Goal: Check status: Check status

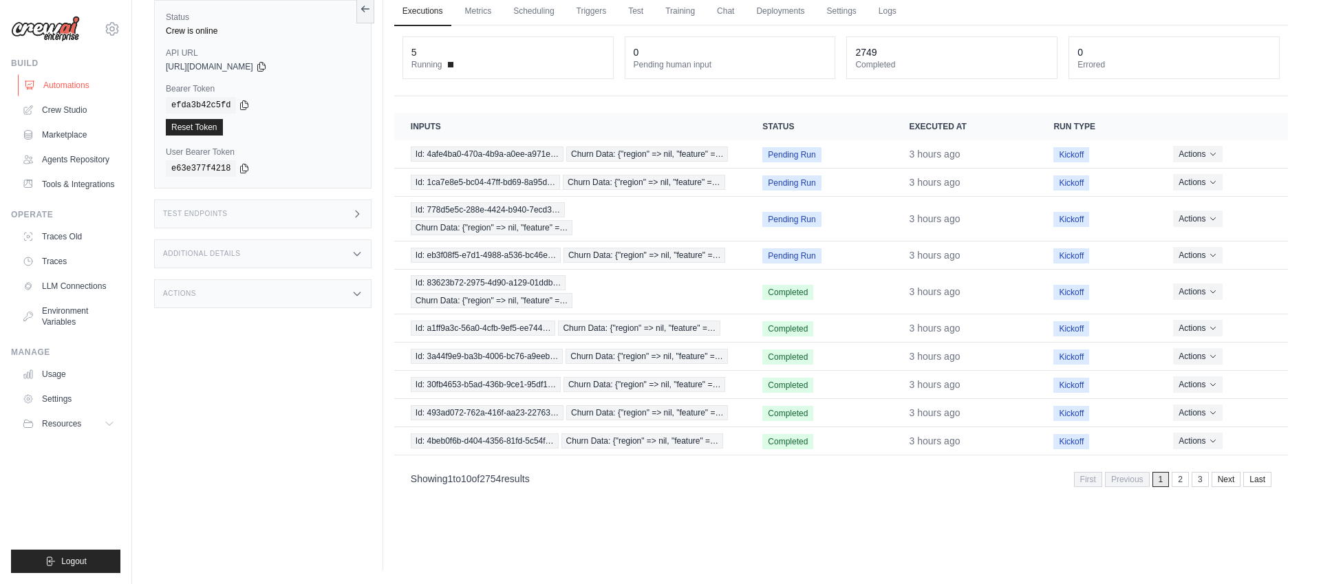
click at [65, 85] on link "Automations" at bounding box center [70, 85] width 104 height 22
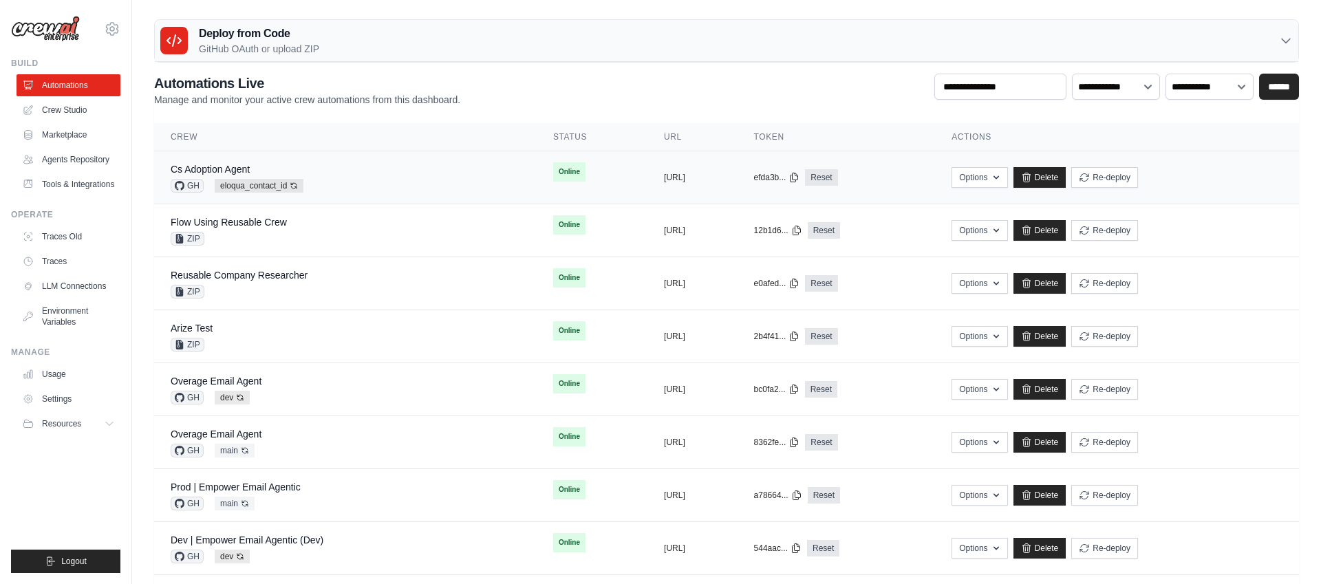
click at [348, 169] on div "Cs Adoption Agent GH eloqua_contact_id Auto-deploy enabled" at bounding box center [346, 177] width 350 height 30
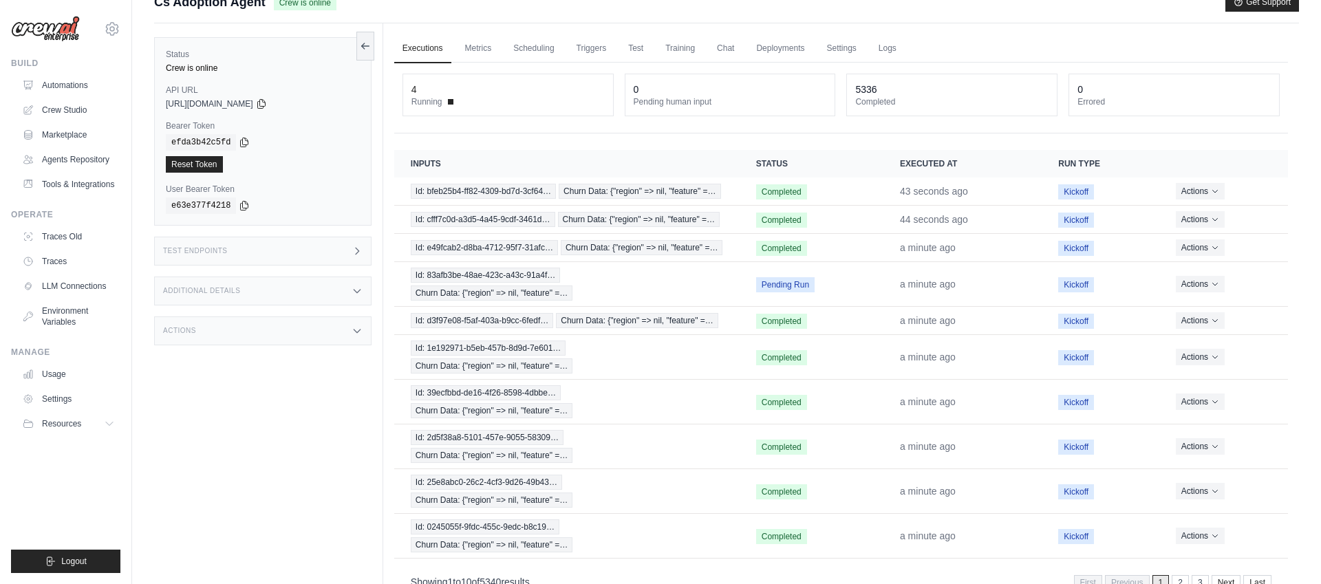
scroll to position [21, 0]
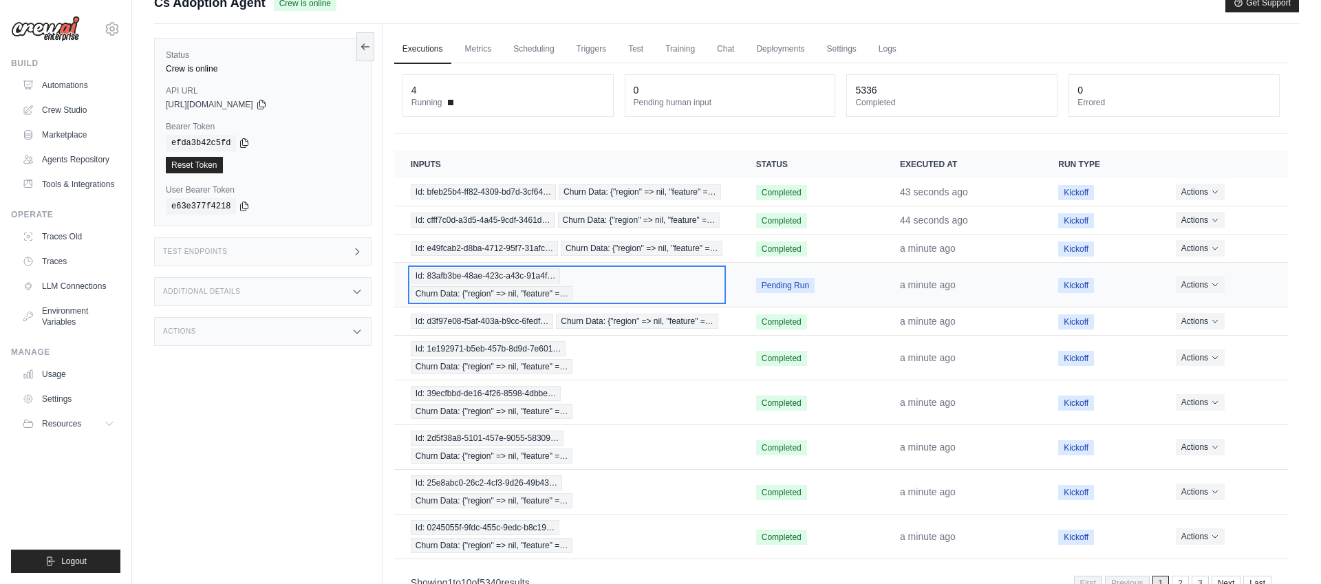
click at [675, 281] on div "Id: 83afb3be-48ae-423c-a43c-91a4f… Churn Data: {"region" => nil, "feature" =…" at bounding box center [567, 284] width 312 height 33
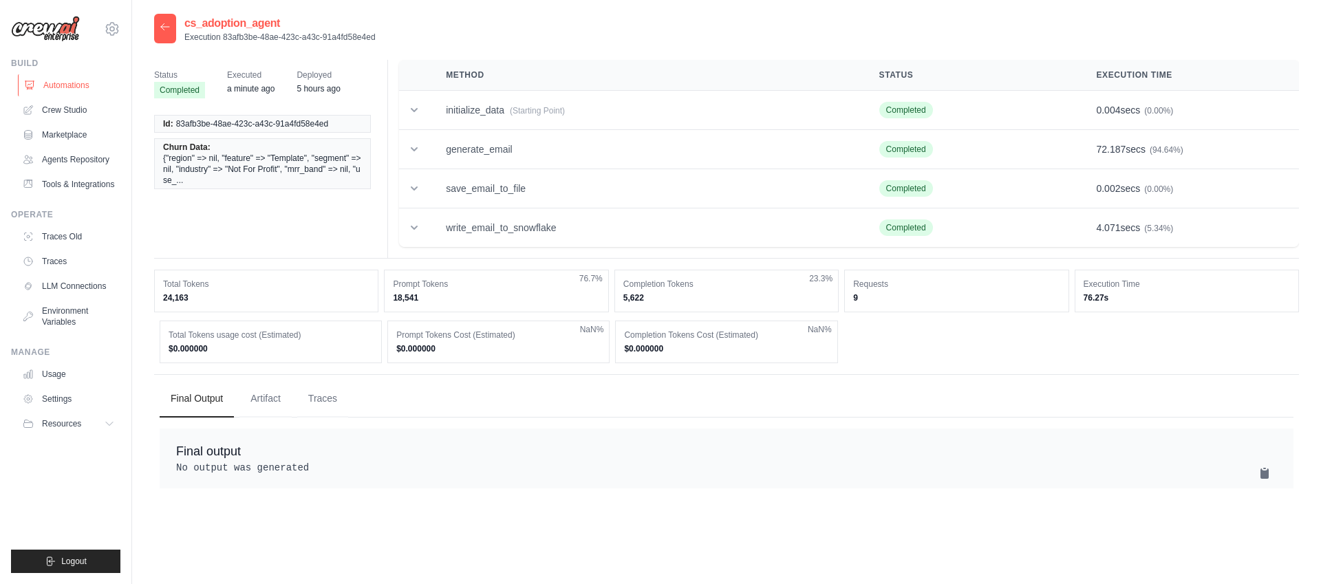
click at [70, 85] on link "Automations" at bounding box center [70, 85] width 104 height 22
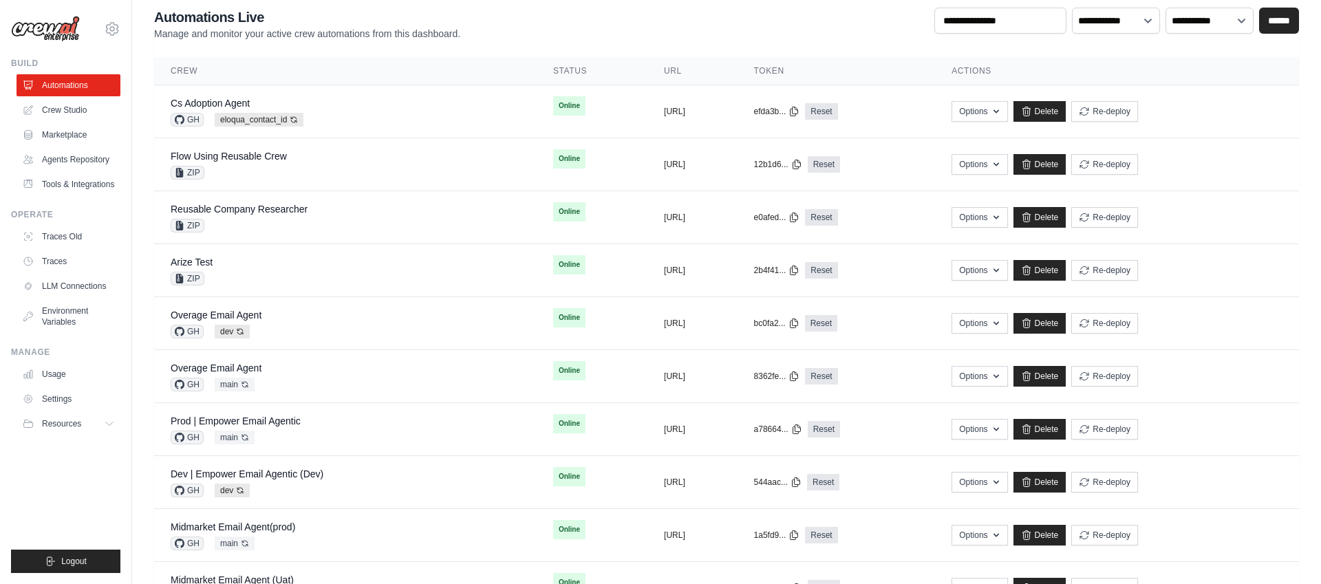
scroll to position [23, 0]
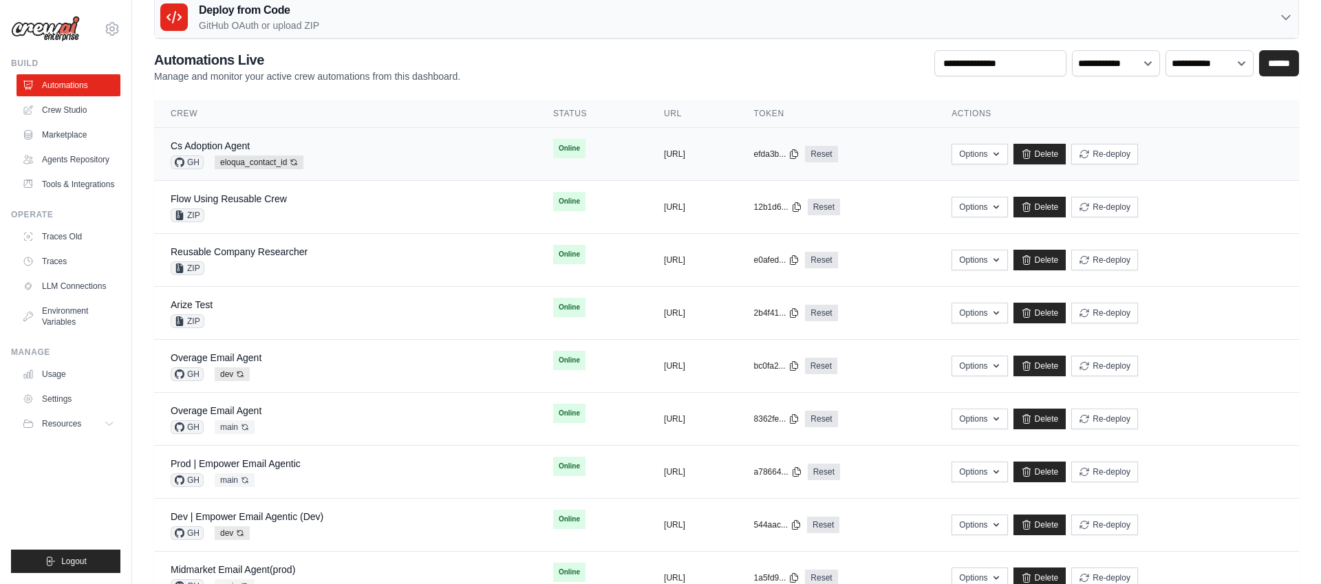
click at [390, 147] on div "Cs Adoption Agent GH eloqua_contact_id Auto-deploy enabled" at bounding box center [346, 154] width 350 height 30
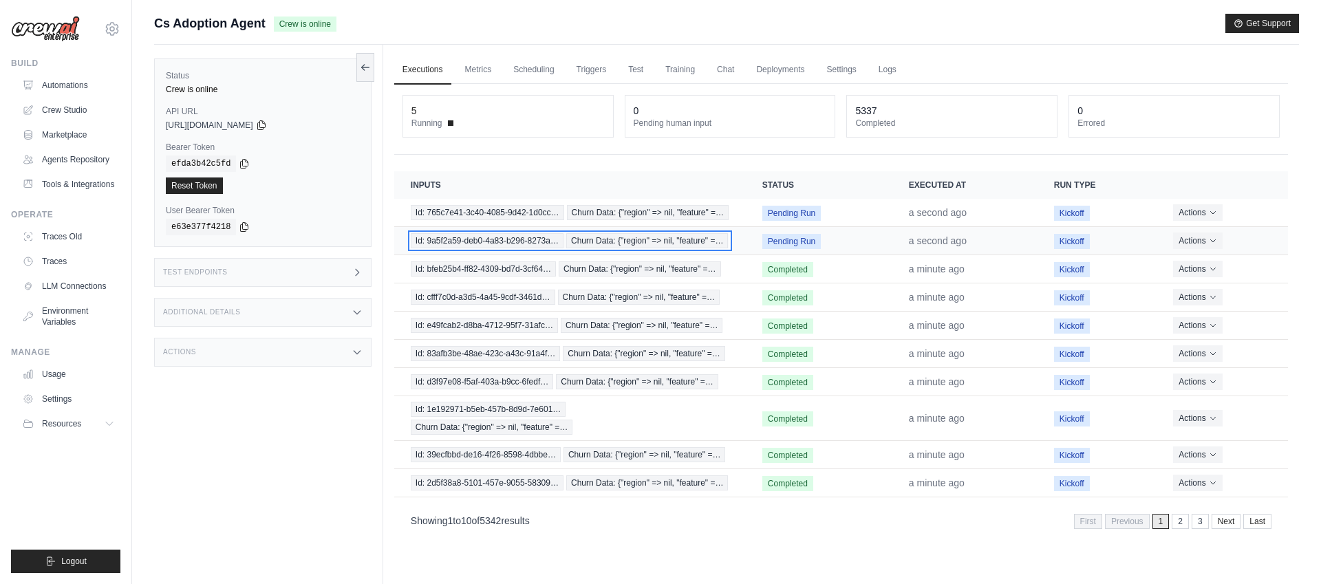
click at [601, 244] on span "Churn Data: {"region" => nil, "feature" =…" at bounding box center [647, 240] width 162 height 15
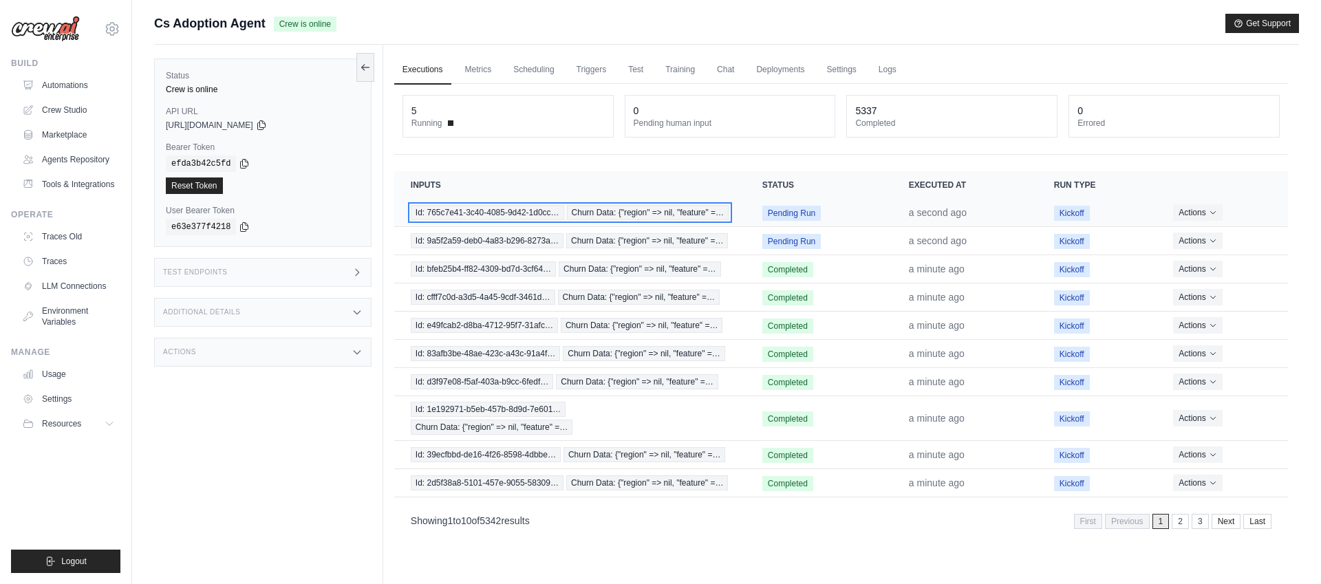
click at [642, 209] on span "Churn Data: {"region" => nil, "feature" =…" at bounding box center [648, 212] width 162 height 15
